Goal: Find specific fact: Find specific fact

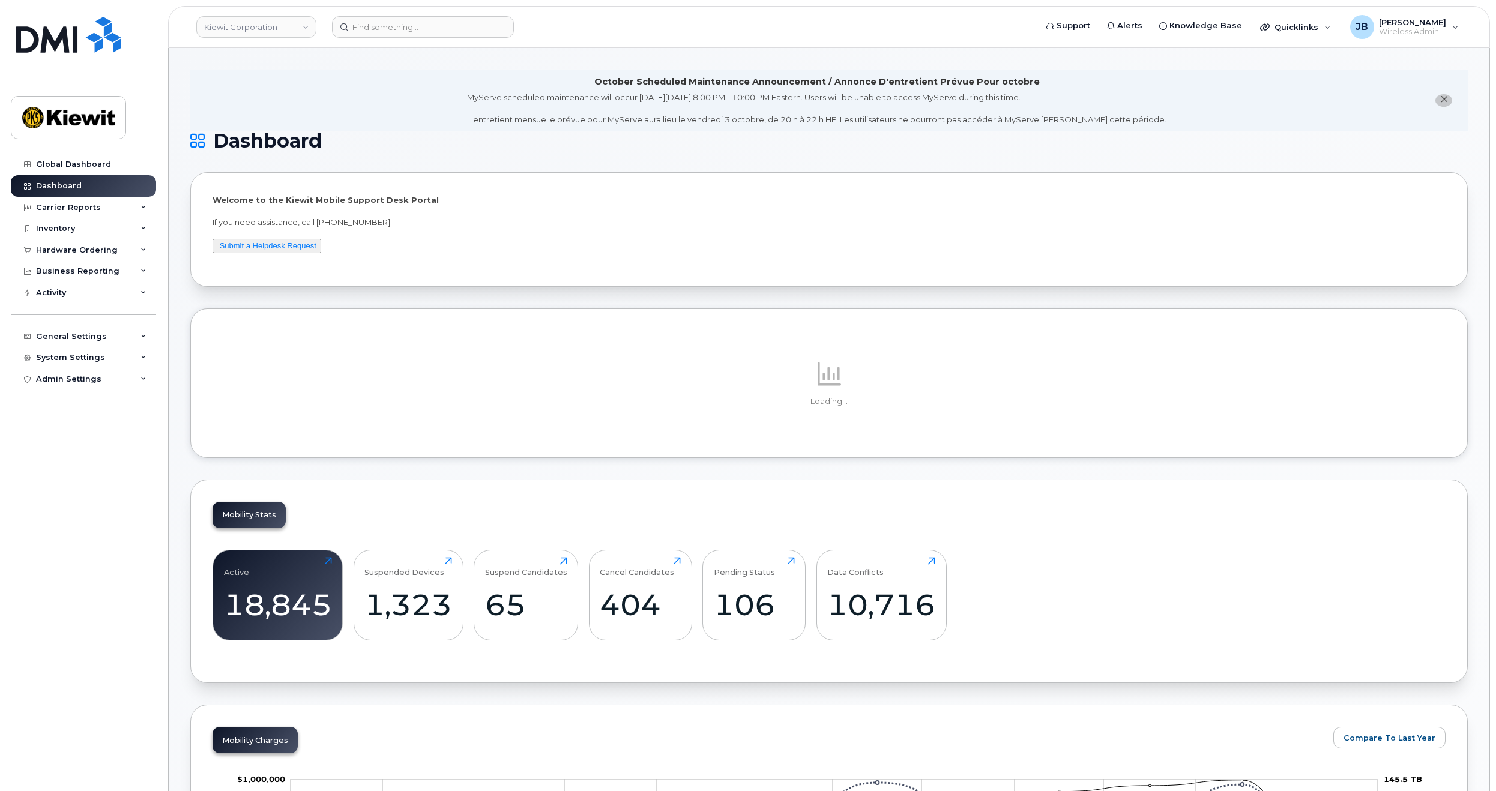
click at [1324, 104] on li "October Scheduled Maintenance Announcement / Annonce D'entretient Prévue Pour o…" at bounding box center [829, 101] width 1278 height 62
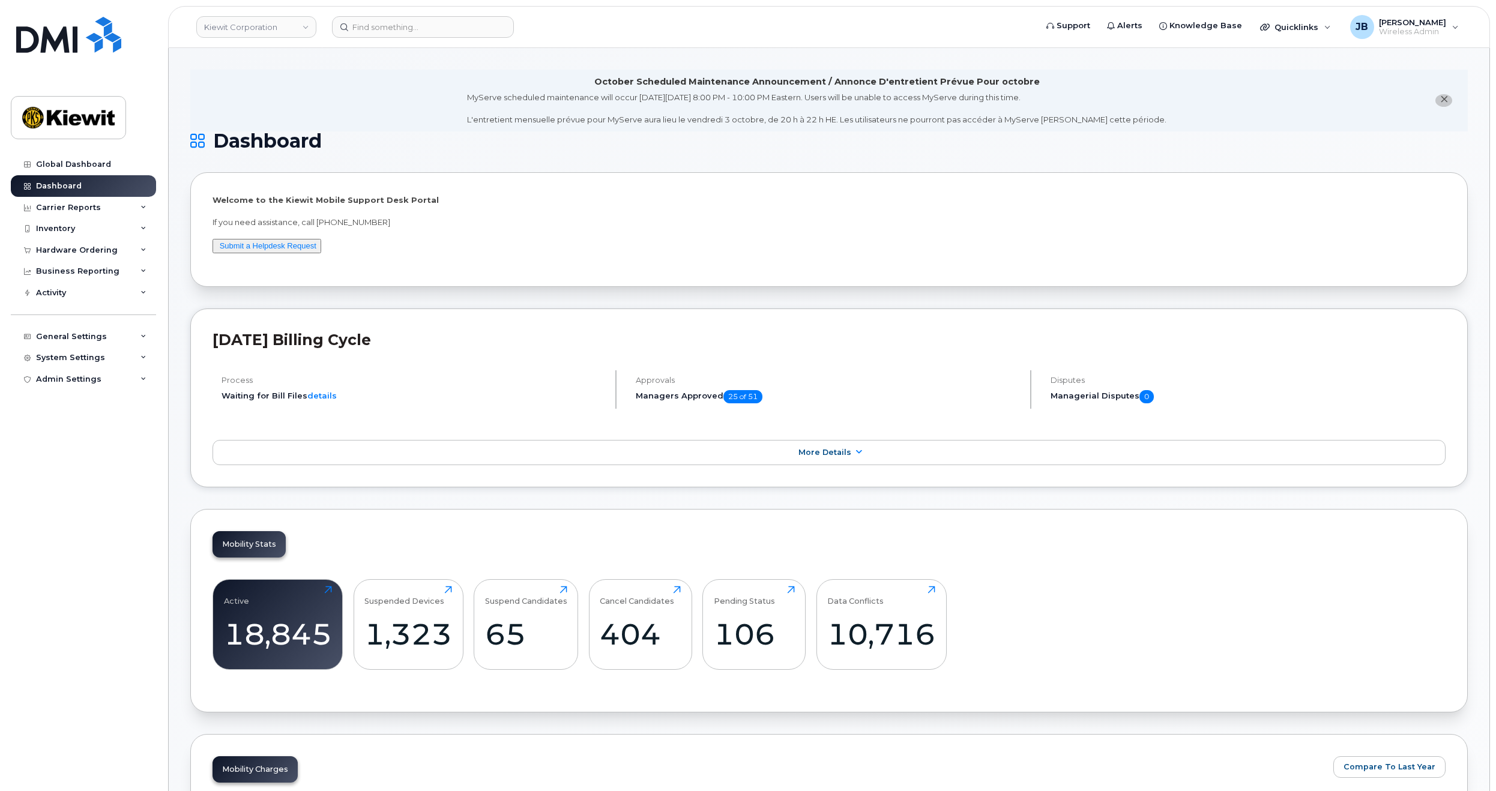
click at [787, 198] on p "Welcome to the Kiewit Mobile Support Desk Portal" at bounding box center [829, 200] width 1233 height 11
click at [420, 29] on input at bounding box center [423, 27] width 182 height 22
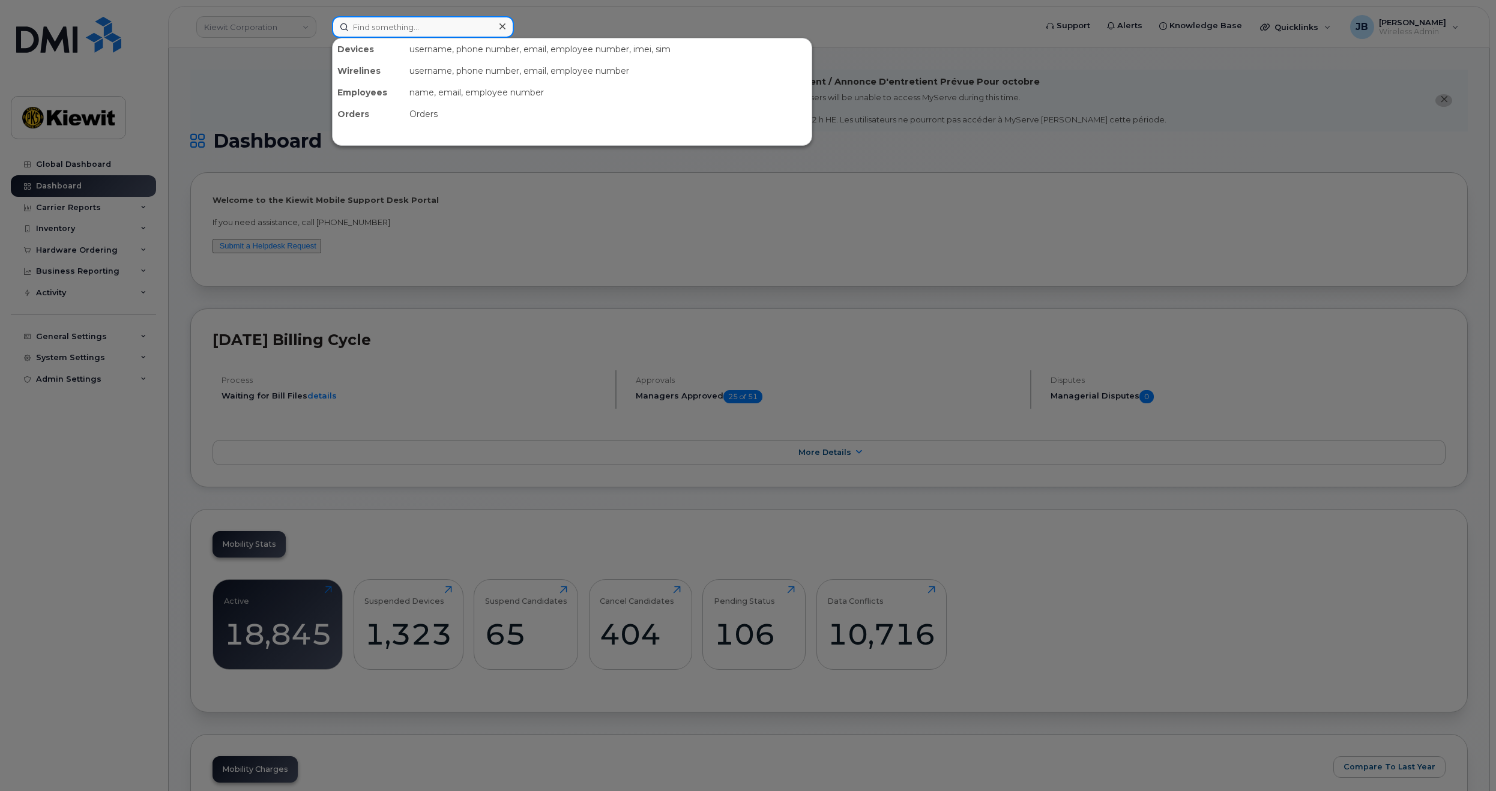
paste input "5142297763"
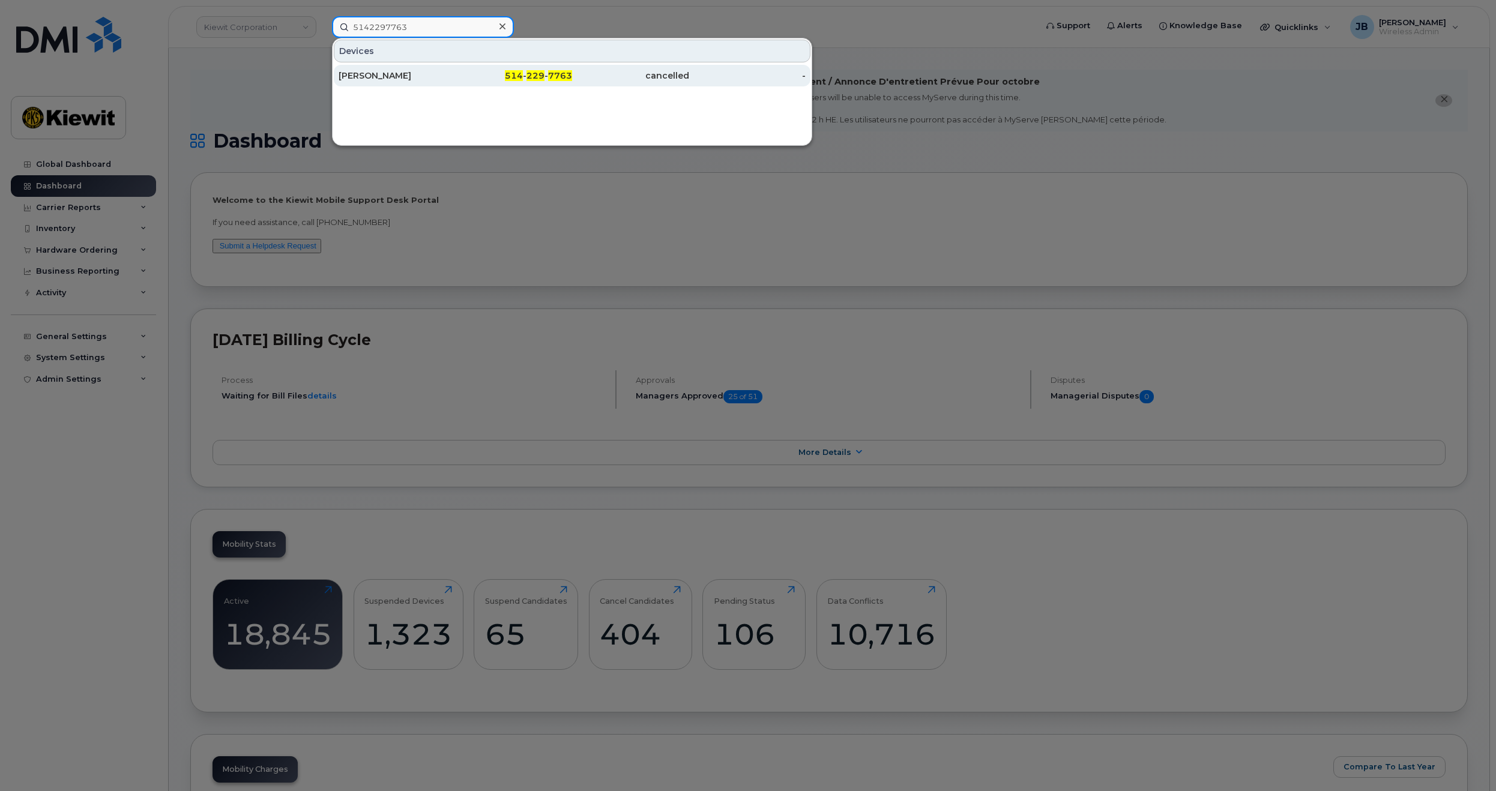
type input "5142297763"
click at [443, 77] on div "[PERSON_NAME]" at bounding box center [397, 76] width 117 height 12
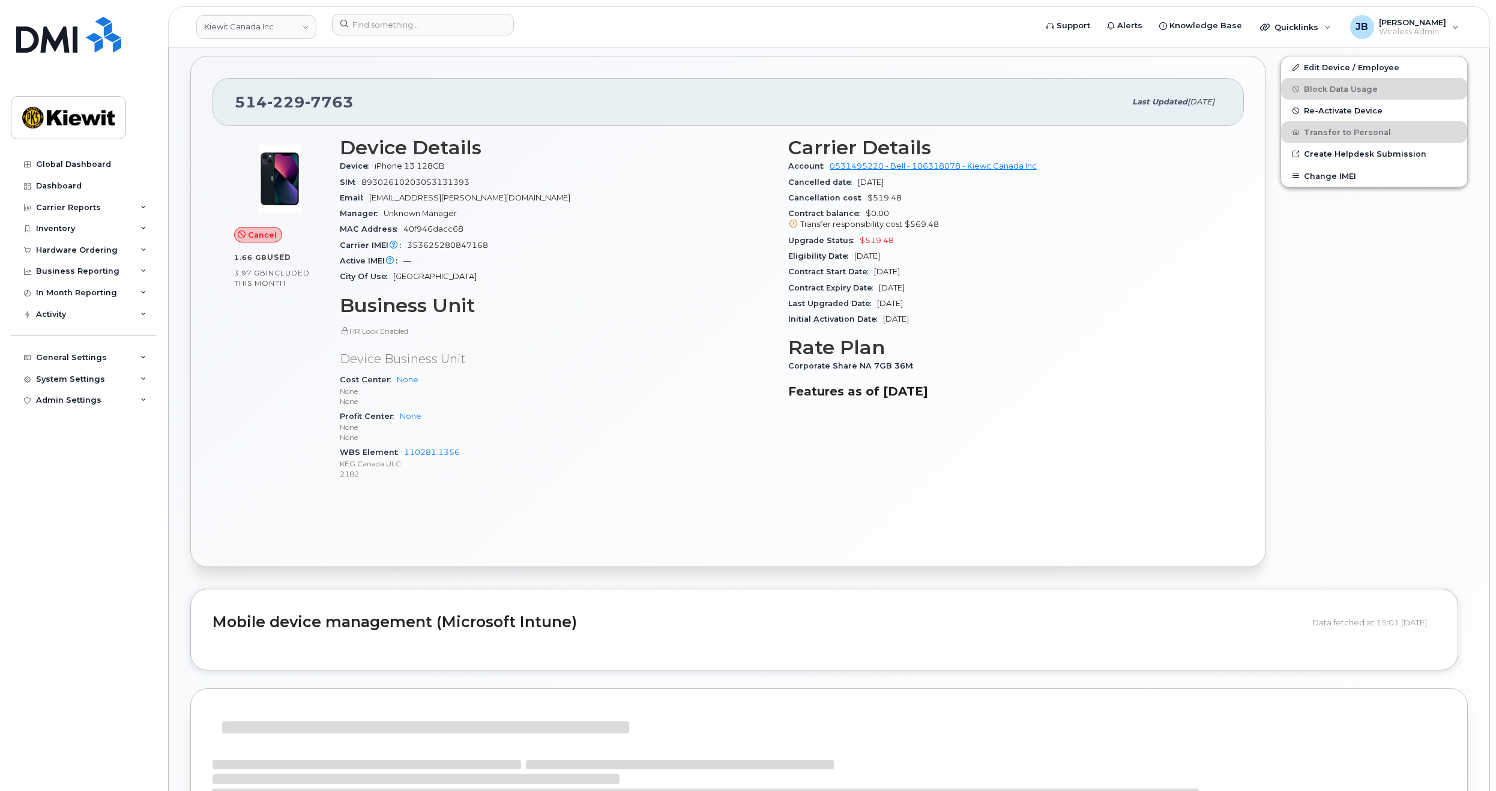
scroll to position [300, 0]
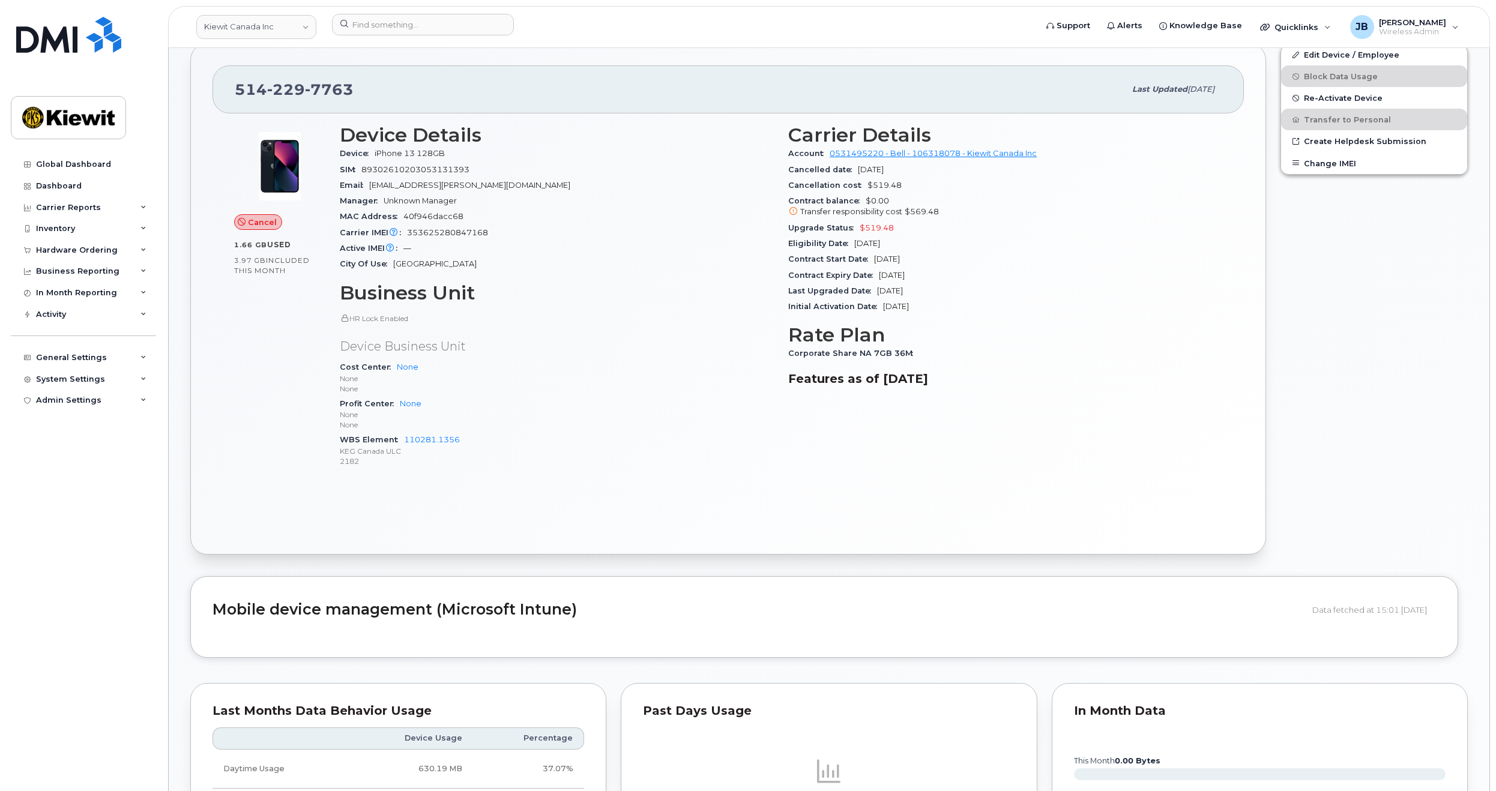
click at [439, 219] on span "40f946dacc68" at bounding box center [433, 216] width 60 height 9
click at [441, 233] on span "353625280847168" at bounding box center [447, 232] width 81 height 9
click at [420, 171] on span "89302610203053131393" at bounding box center [415, 169] width 108 height 9
click at [425, 220] on span "40f946dacc68" at bounding box center [433, 216] width 60 height 9
click at [429, 234] on span "353625280847168" at bounding box center [447, 232] width 81 height 9
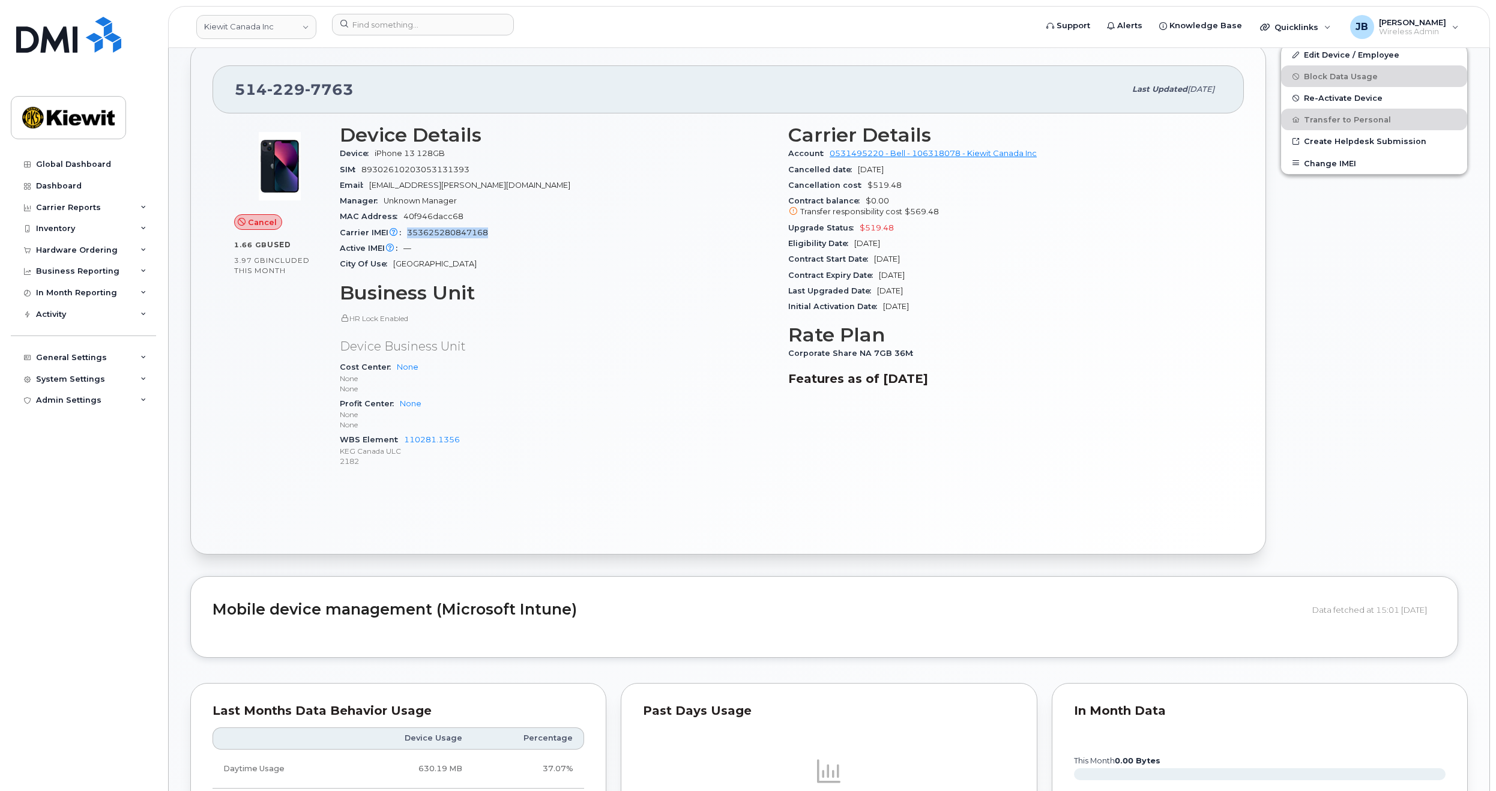
click at [429, 234] on span "353625280847168" at bounding box center [447, 232] width 81 height 9
copy span "353625280847168"
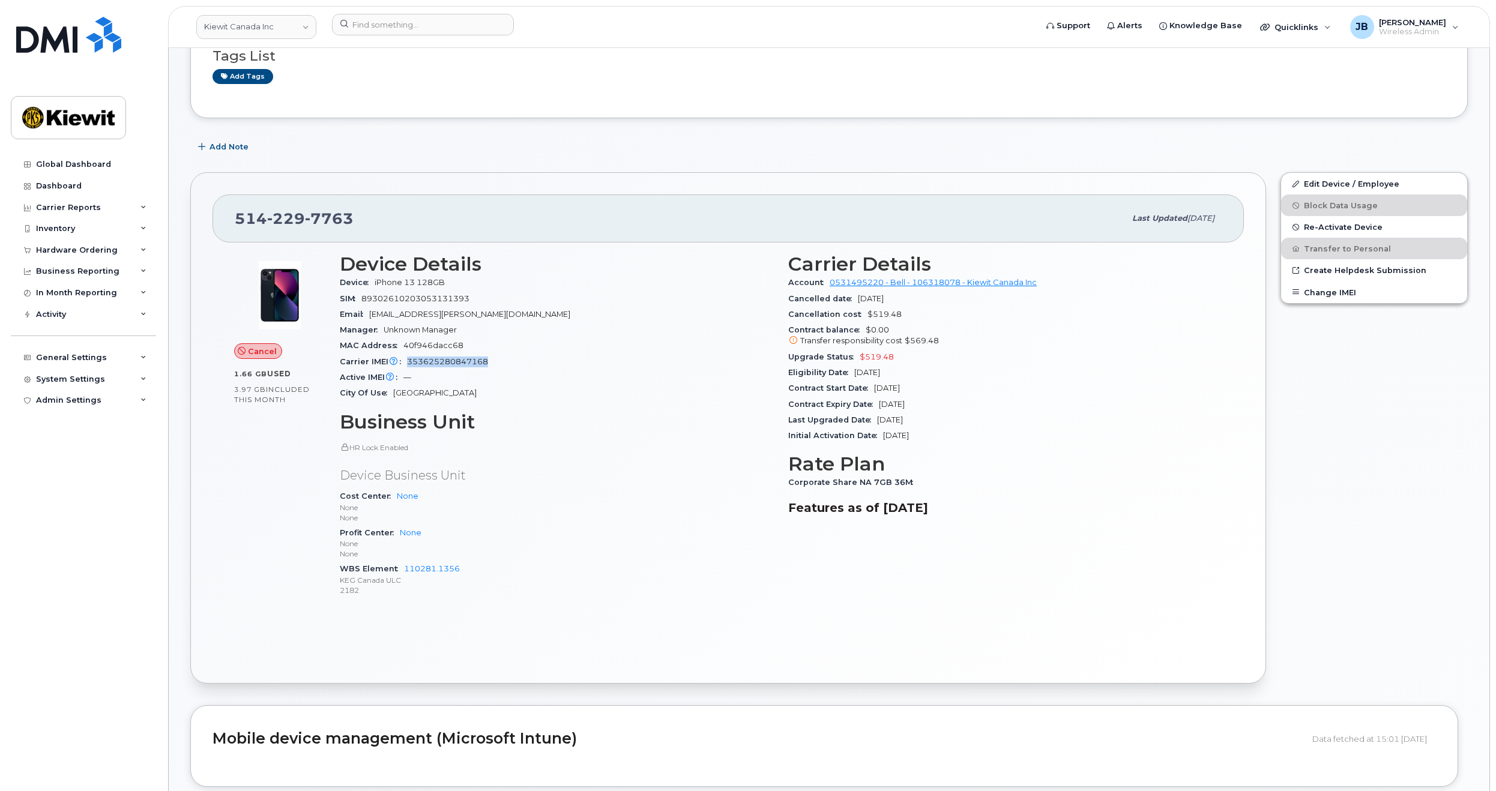
scroll to position [120, 0]
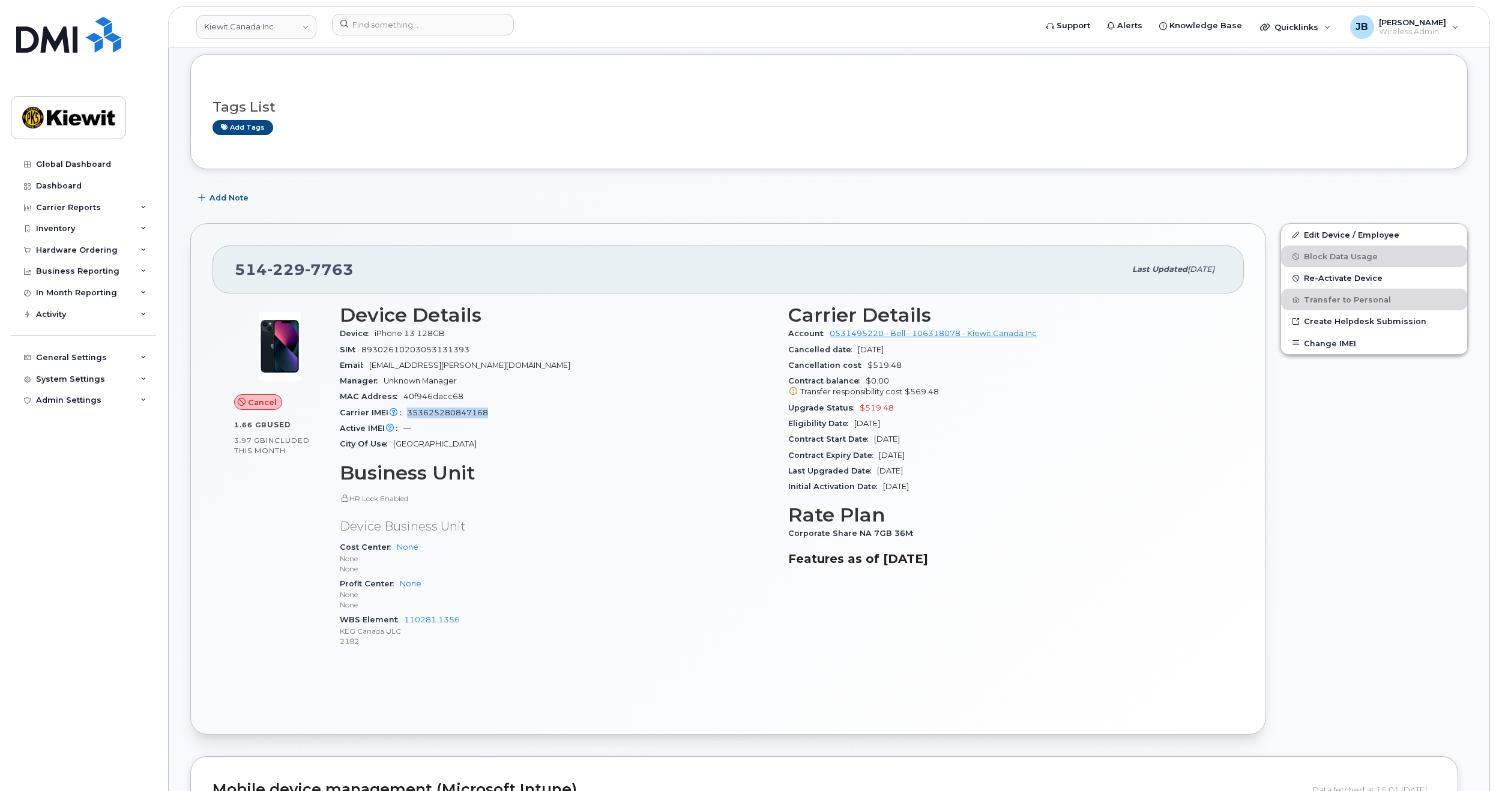
click at [677, 252] on div "514 229 7763 Last updated Aug 20, 2025" at bounding box center [729, 270] width 1032 height 48
drag, startPoint x: 447, startPoint y: 265, endPoint x: 390, endPoint y: 262, distance: 57.1
click at [390, 262] on div "514 229 7763" at bounding box center [680, 269] width 890 height 25
drag, startPoint x: 463, startPoint y: 349, endPoint x: 494, endPoint y: 349, distance: 31.2
click at [494, 349] on div "SIM 89302610203053131393" at bounding box center [557, 350] width 434 height 16
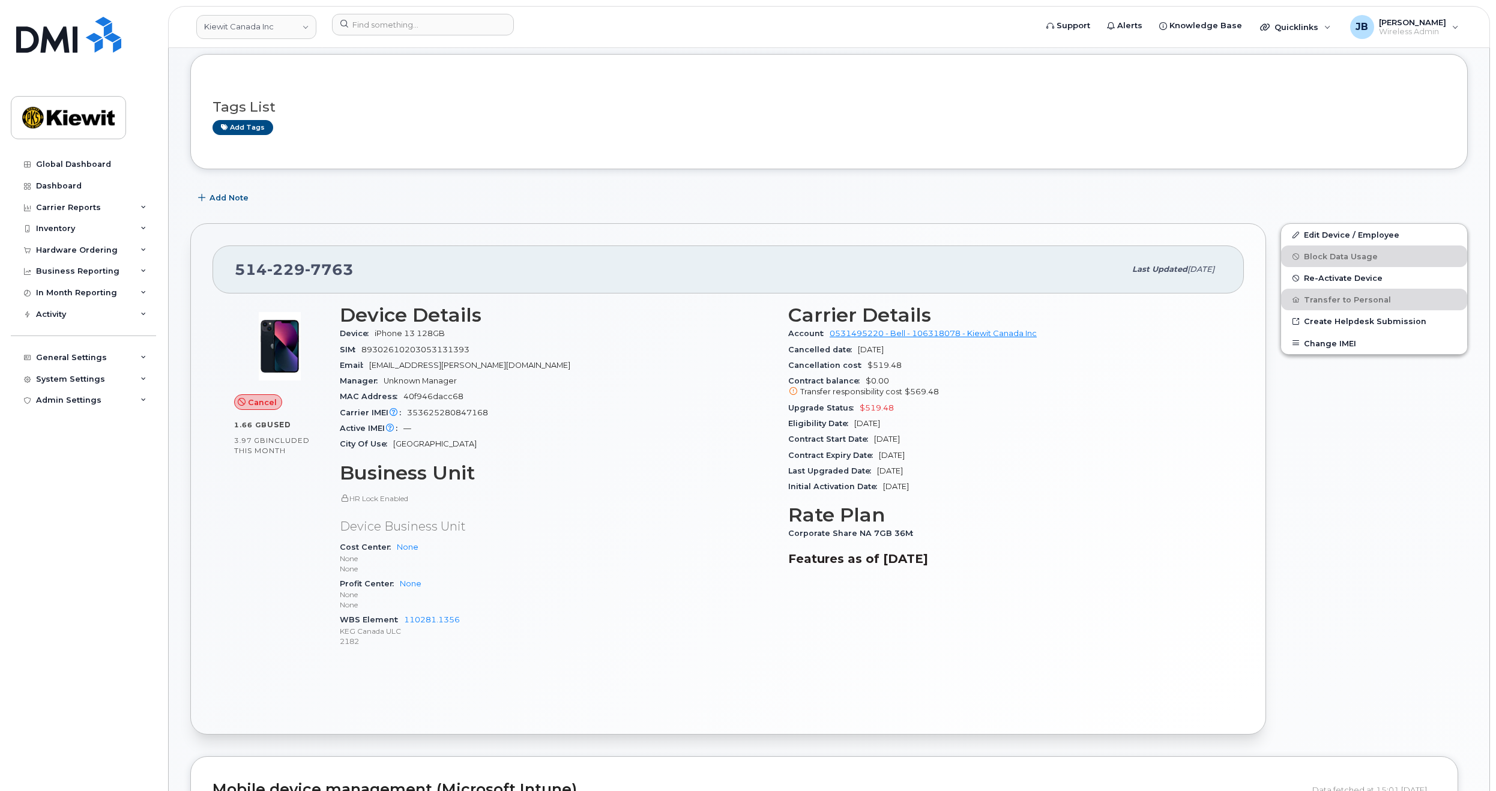
drag, startPoint x: 485, startPoint y: 347, endPoint x: 492, endPoint y: 350, distance: 7.3
click at [492, 350] on div "SIM 89302610203053131393" at bounding box center [557, 350] width 434 height 16
click at [441, 397] on span "40f946dacc68" at bounding box center [433, 396] width 60 height 9
click at [590, 383] on div "Manager Unknown Manager" at bounding box center [557, 381] width 434 height 16
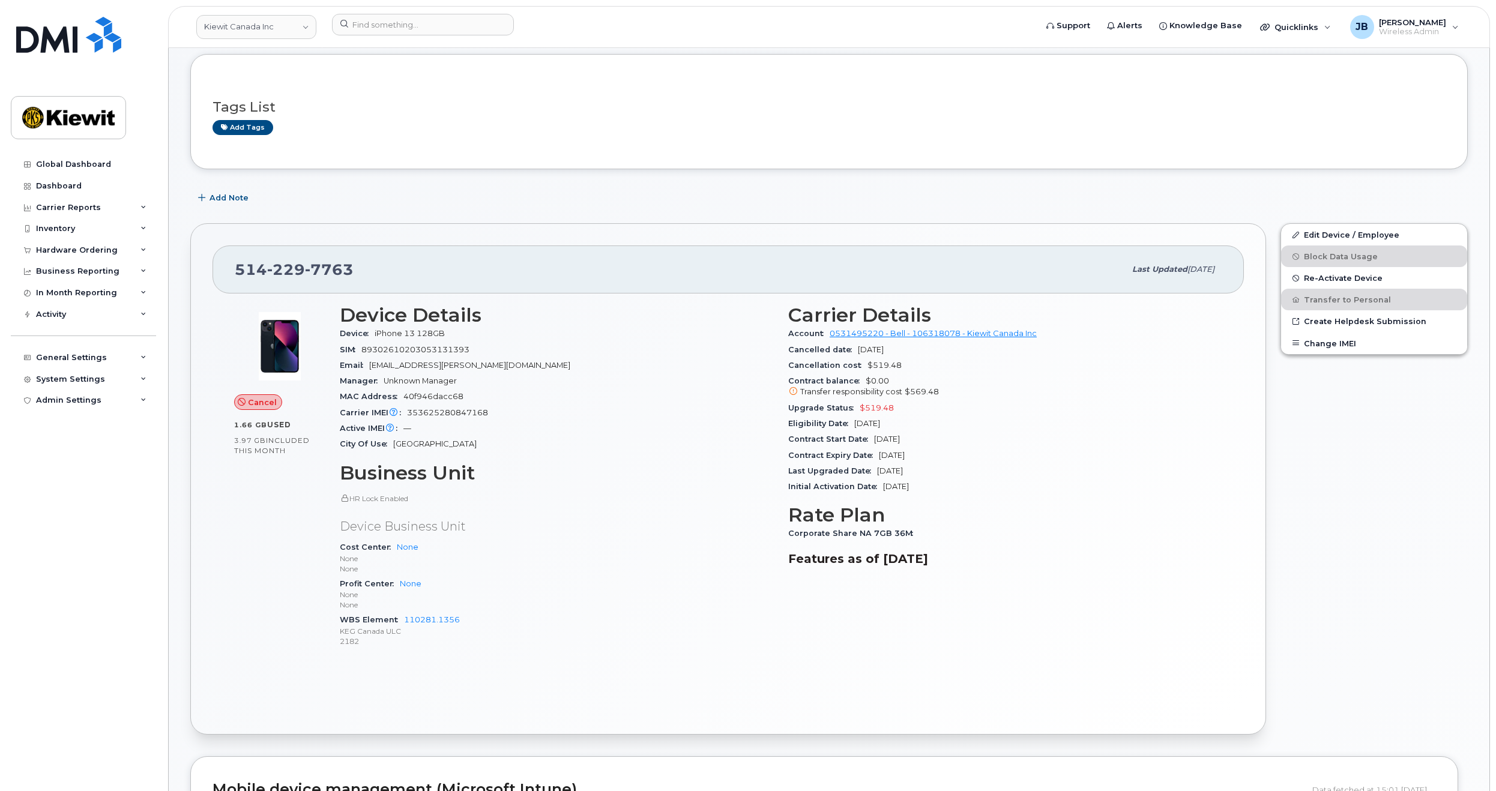
click at [432, 394] on span "40f946dacc68" at bounding box center [433, 396] width 60 height 9
copy span "40f946dacc68"
click at [433, 395] on span "40f946dacc68" at bounding box center [433, 396] width 60 height 9
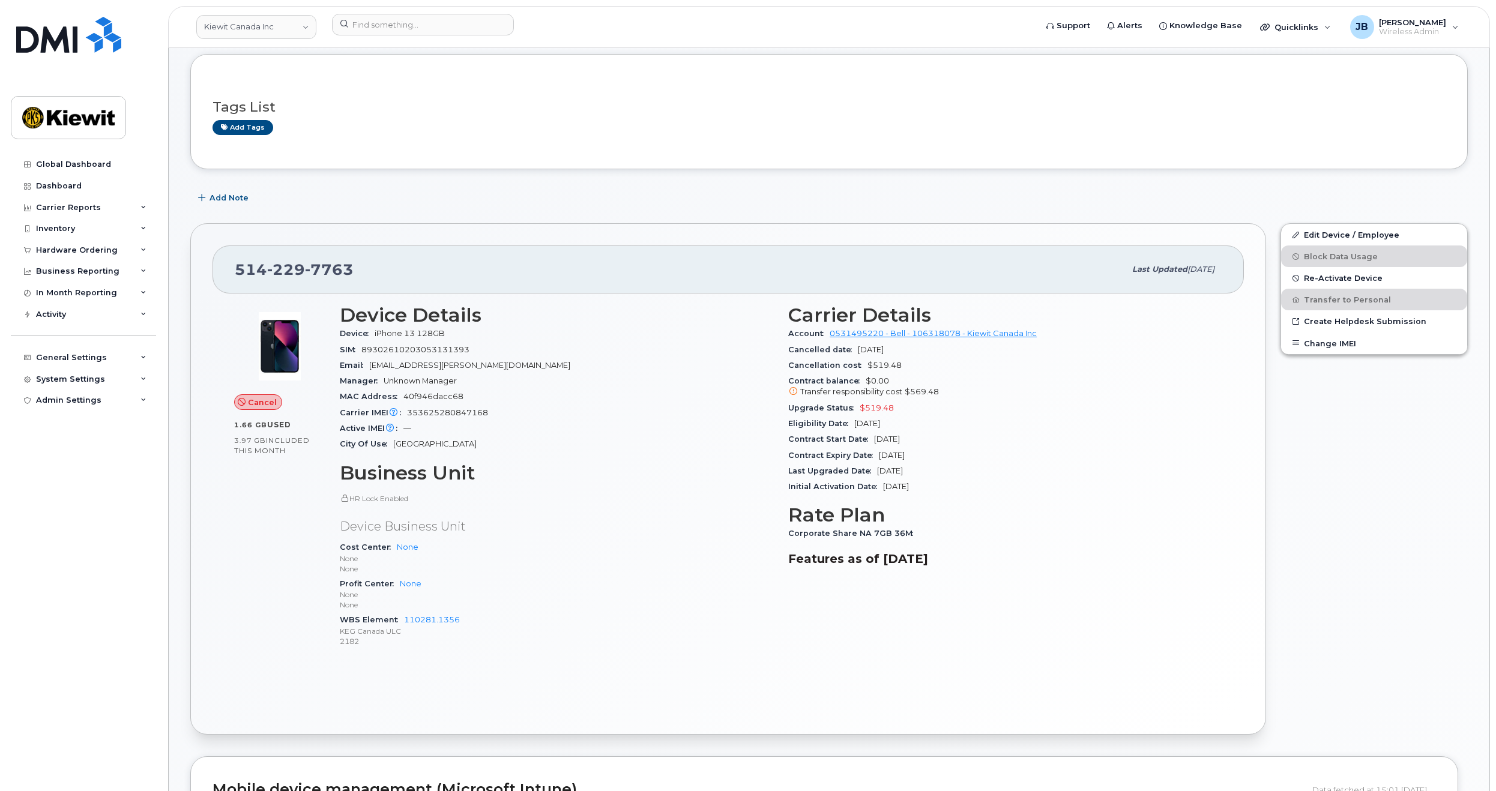
click at [421, 351] on span "89302610203053131393" at bounding box center [415, 349] width 108 height 9
click at [419, 328] on div "Device iPhone 13 128GB" at bounding box center [557, 334] width 434 height 16
click at [421, 353] on span "89302610203053131393" at bounding box center [415, 349] width 108 height 9
click at [444, 393] on span "40f946dacc68" at bounding box center [433, 396] width 60 height 9
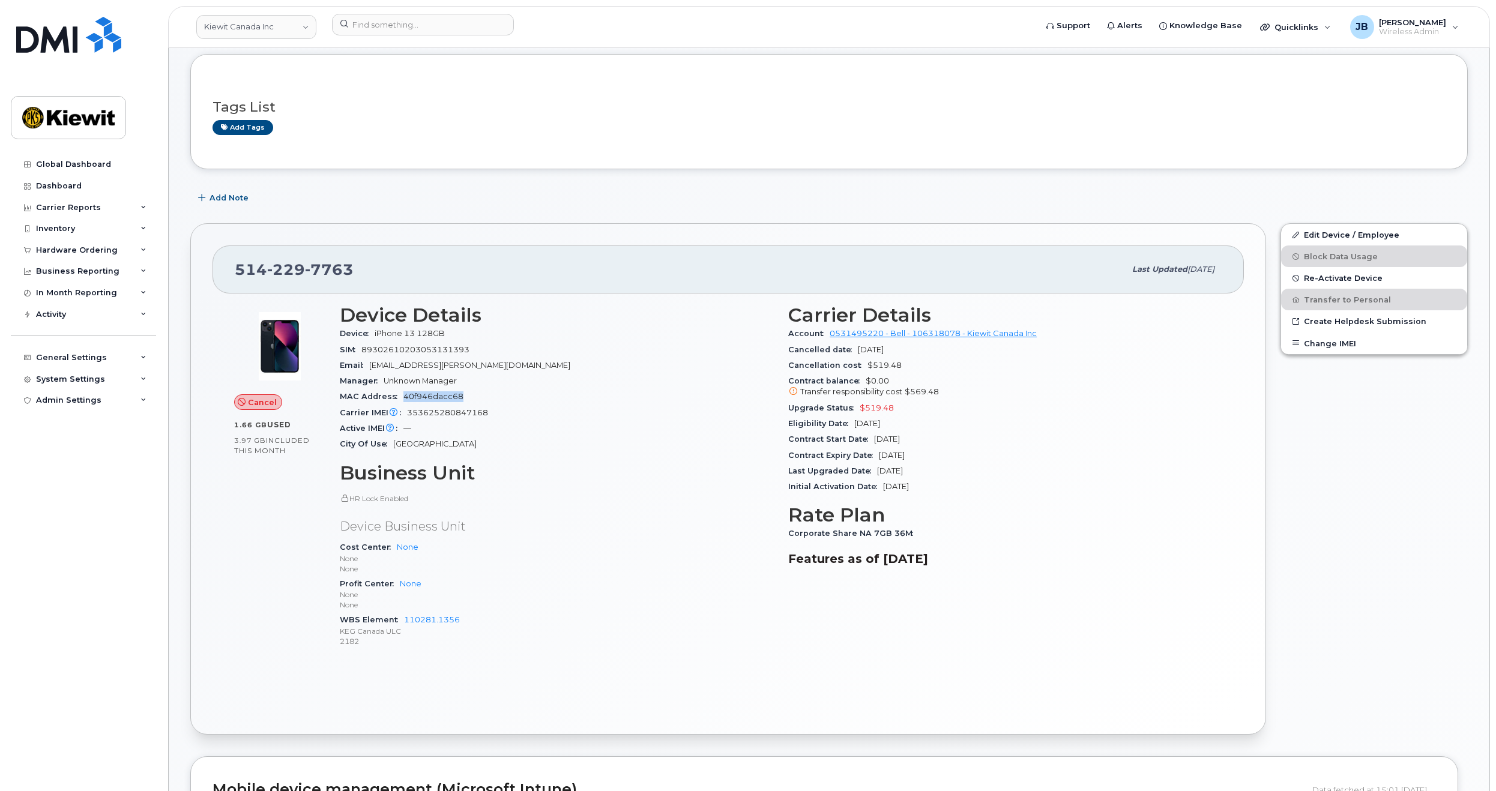
click at [444, 393] on span "40f946dacc68" at bounding box center [433, 396] width 60 height 9
click at [526, 399] on div "MAC Address 40f946dacc68" at bounding box center [557, 397] width 434 height 16
click at [629, 373] on section "Device Details Device iPhone 13 128GB SIM 89302610203053131393 Email RIAD.DIAB@…" at bounding box center [557, 378] width 434 height 148
click at [409, 346] on span "89302610203053131393" at bounding box center [415, 349] width 108 height 9
click at [425, 412] on span "353625280847168" at bounding box center [447, 412] width 81 height 9
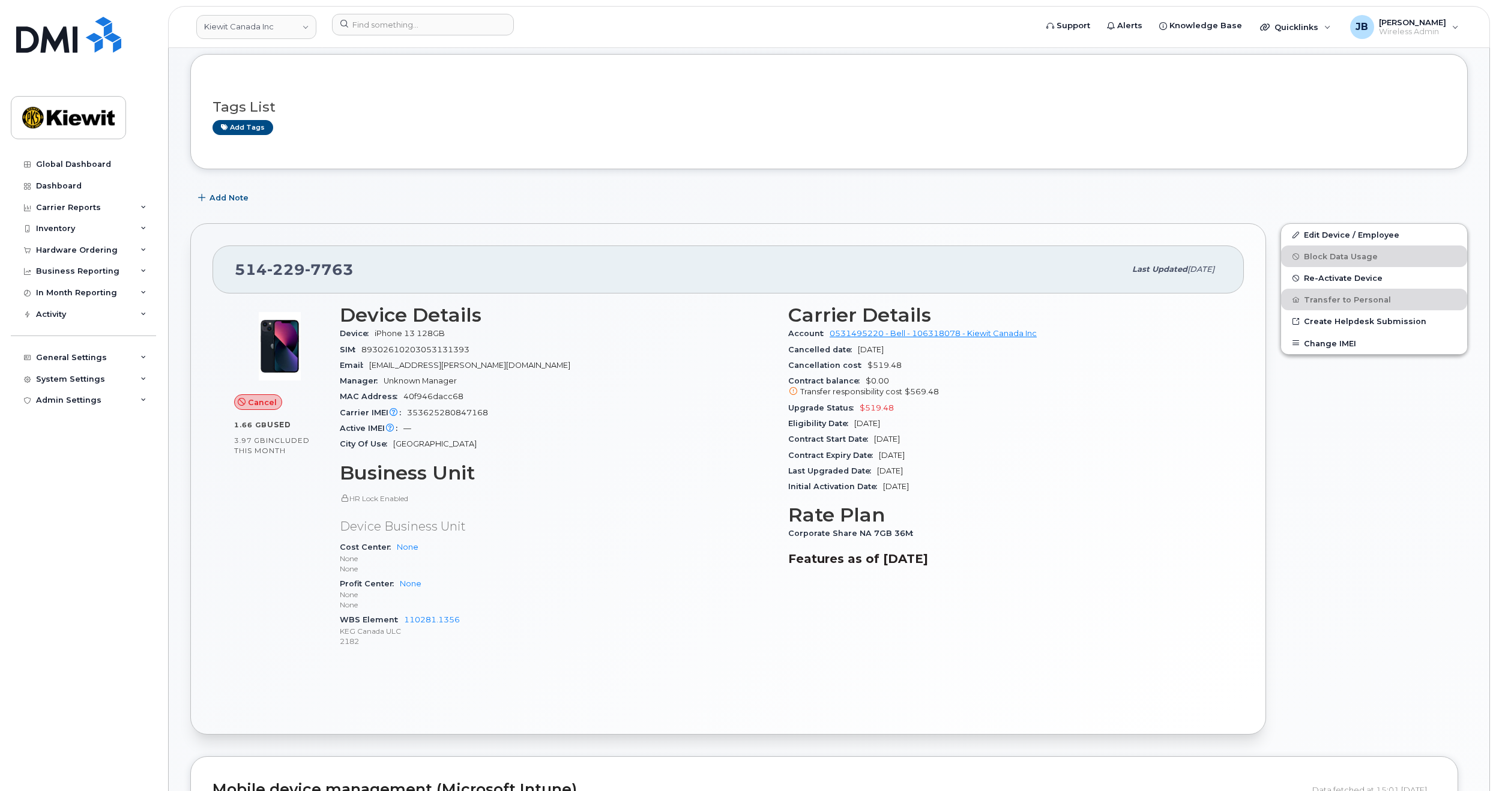
click at [444, 412] on span "353625280847168" at bounding box center [447, 412] width 81 height 9
copy span "353625280847168"
